Goal: Task Accomplishment & Management: Manage account settings

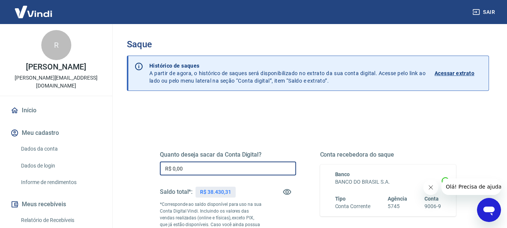
click at [199, 170] on input "R$ 0,00" at bounding box center [228, 168] width 136 height 14
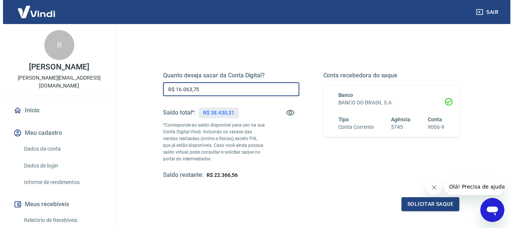
scroll to position [80, 0]
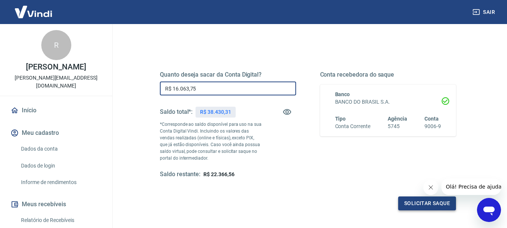
type input "R$ 16.063,75"
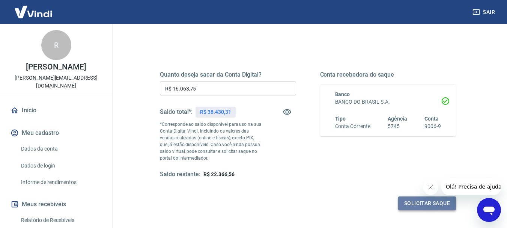
click at [418, 202] on button "Solicitar saque" at bounding box center [427, 203] width 58 height 14
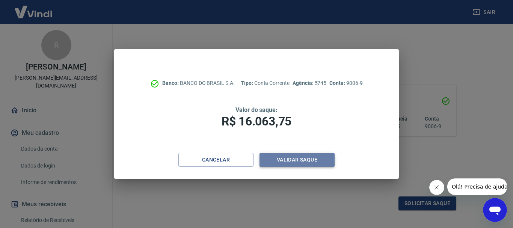
click at [292, 160] on button "Validar saque" at bounding box center [296, 160] width 75 height 14
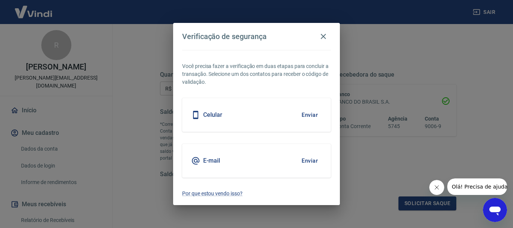
drag, startPoint x: 223, startPoint y: 112, endPoint x: 230, endPoint y: 113, distance: 7.3
click at [223, 112] on div "Celular Enviar" at bounding box center [256, 115] width 149 height 34
click at [310, 113] on button "Enviar" at bounding box center [309, 115] width 24 height 16
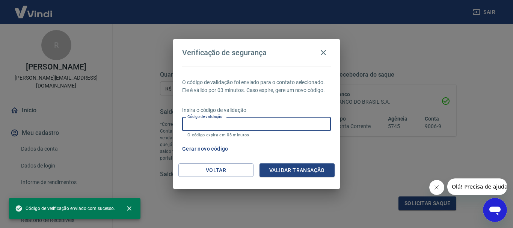
click at [266, 126] on input "Código de validação" at bounding box center [256, 124] width 149 height 14
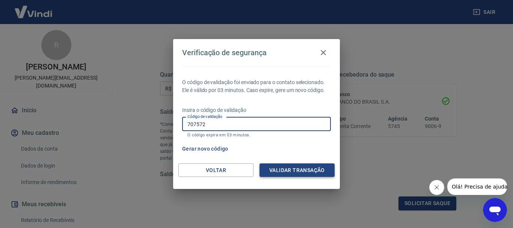
type input "707572"
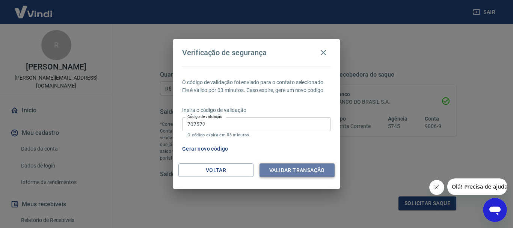
click at [285, 170] on button "Validar transação" at bounding box center [296, 170] width 75 height 14
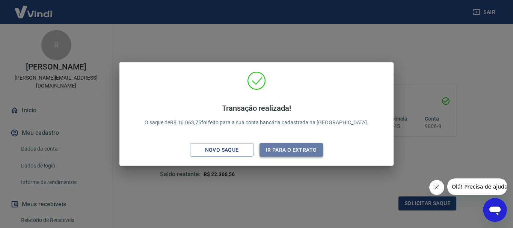
click at [273, 150] on button "Ir para o extrato" at bounding box center [290, 150] width 63 height 14
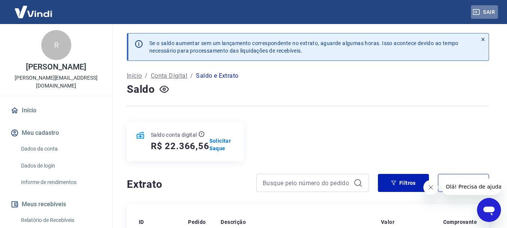
click at [488, 10] on button "Sair" at bounding box center [484, 12] width 27 height 14
